Goal: Navigation & Orientation: Find specific page/section

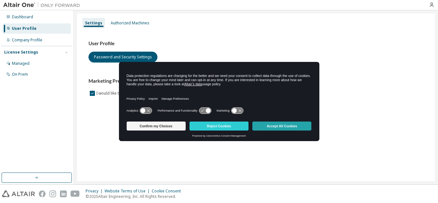
click at [283, 125] on button "Accept All Cookies" at bounding box center [281, 126] width 59 height 9
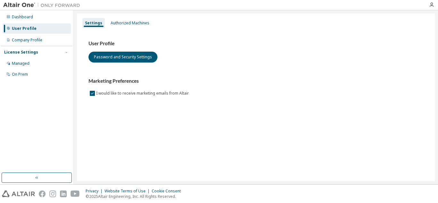
click at [103, 21] on div "Settings" at bounding box center [93, 23] width 22 height 10
click at [124, 23] on div "Authorized Machines" at bounding box center [130, 23] width 39 height 5
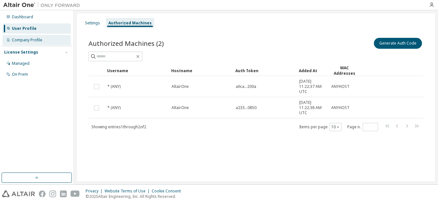
click at [39, 39] on div "Company Profile" at bounding box center [27, 40] width 30 height 5
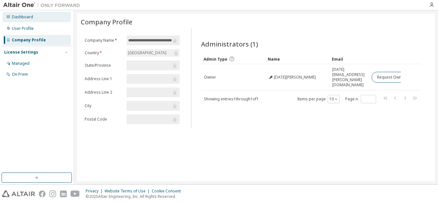
click at [31, 19] on div "Dashboard" at bounding box center [22, 16] width 21 height 5
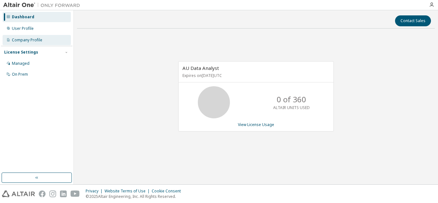
click at [42, 40] on div "Company Profile" at bounding box center [37, 40] width 68 height 10
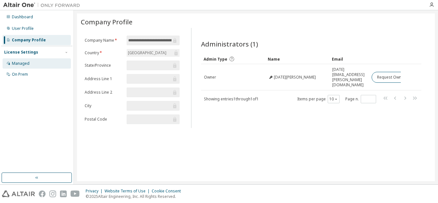
click at [31, 64] on div "Managed" at bounding box center [37, 63] width 68 height 10
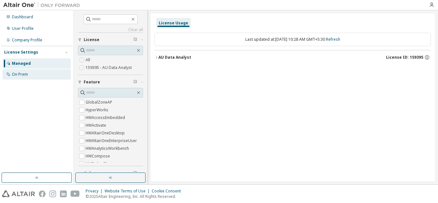
click at [30, 76] on div "On Prem" at bounding box center [37, 74] width 68 height 10
